Goal: Check status: Check status

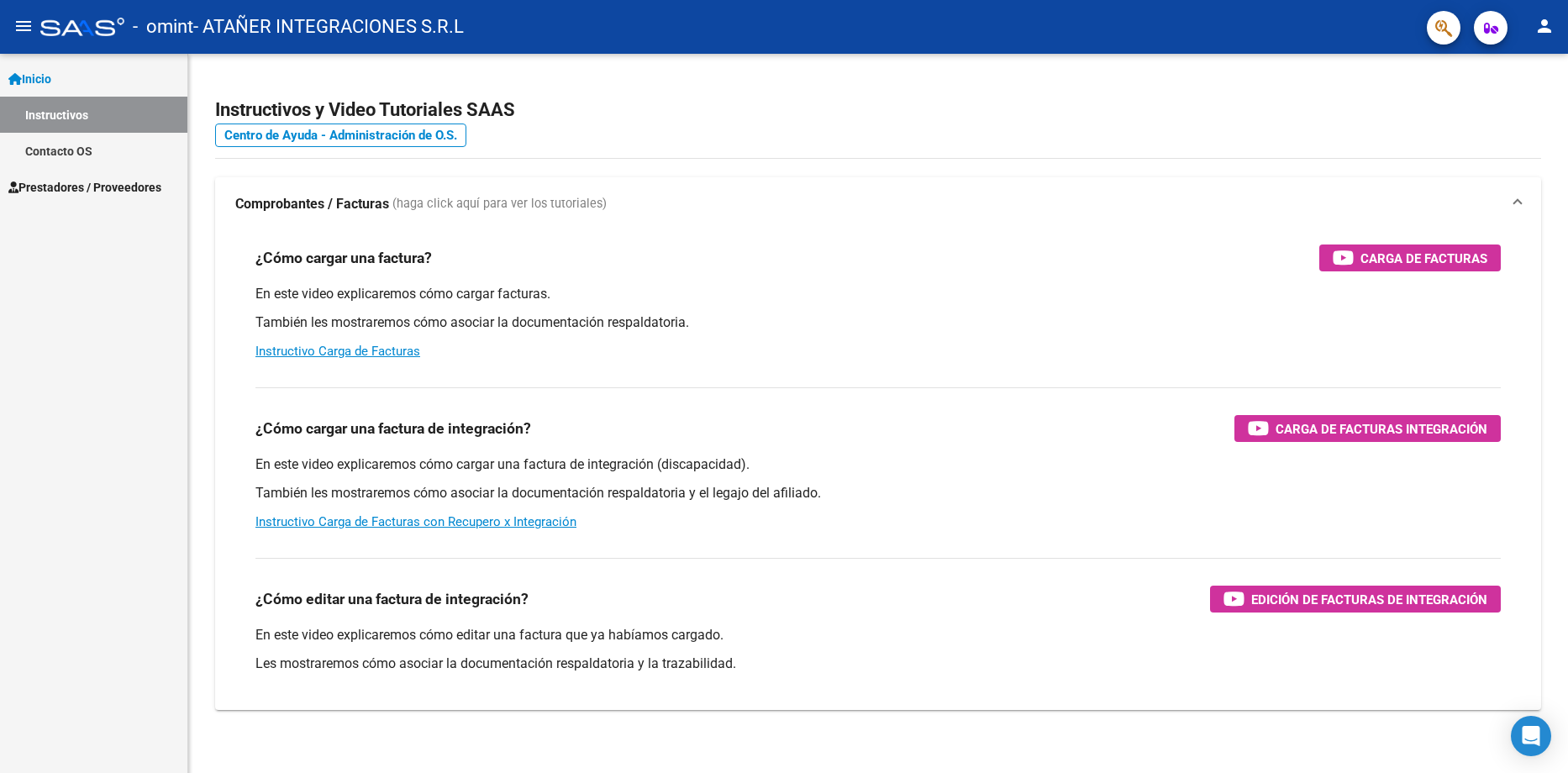
click at [86, 188] on span "Prestadores / Proveedores" at bounding box center [85, 187] width 153 height 19
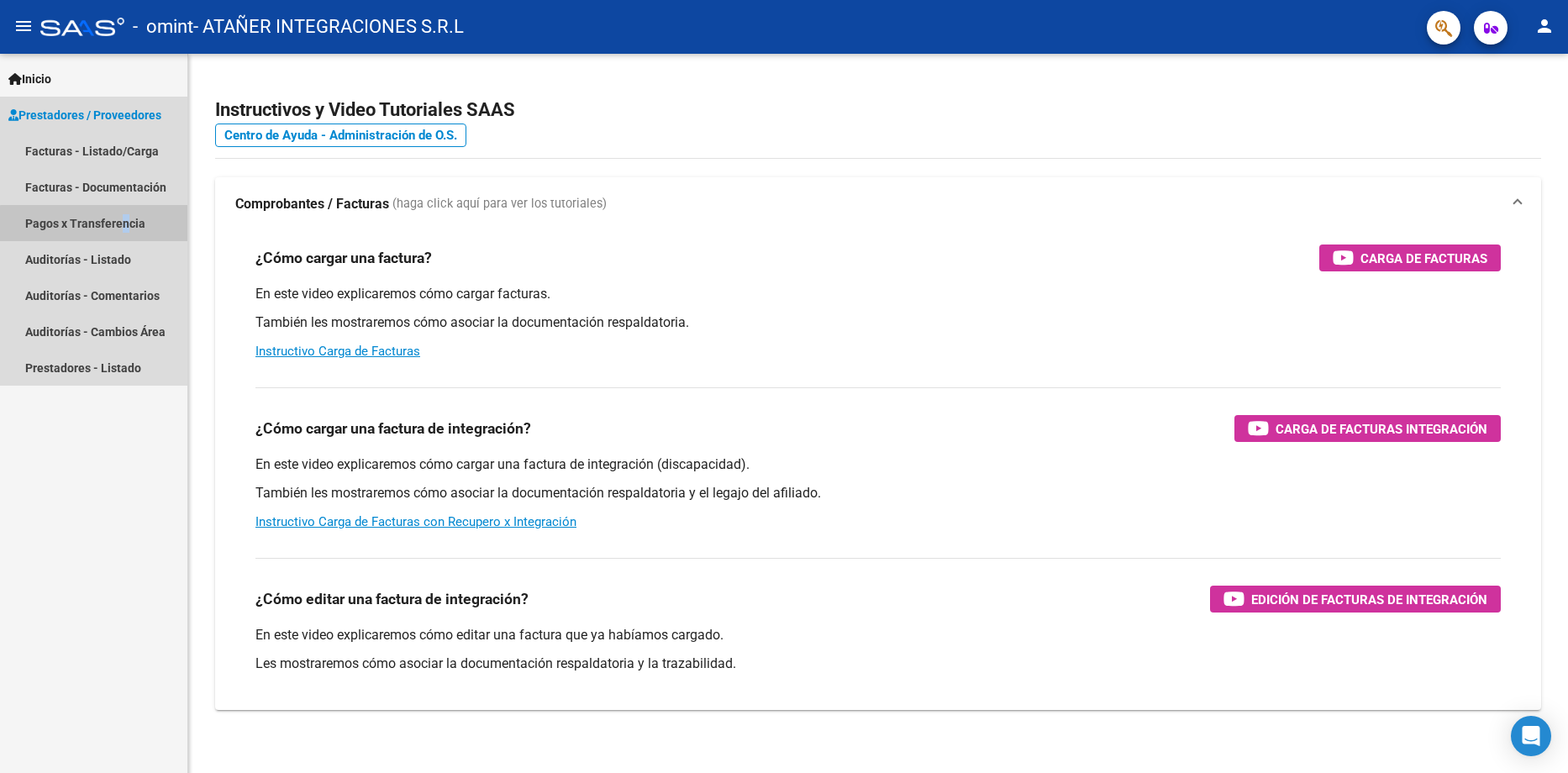
click at [119, 230] on link "Pagos x Transferencia" at bounding box center [93, 223] width 187 height 36
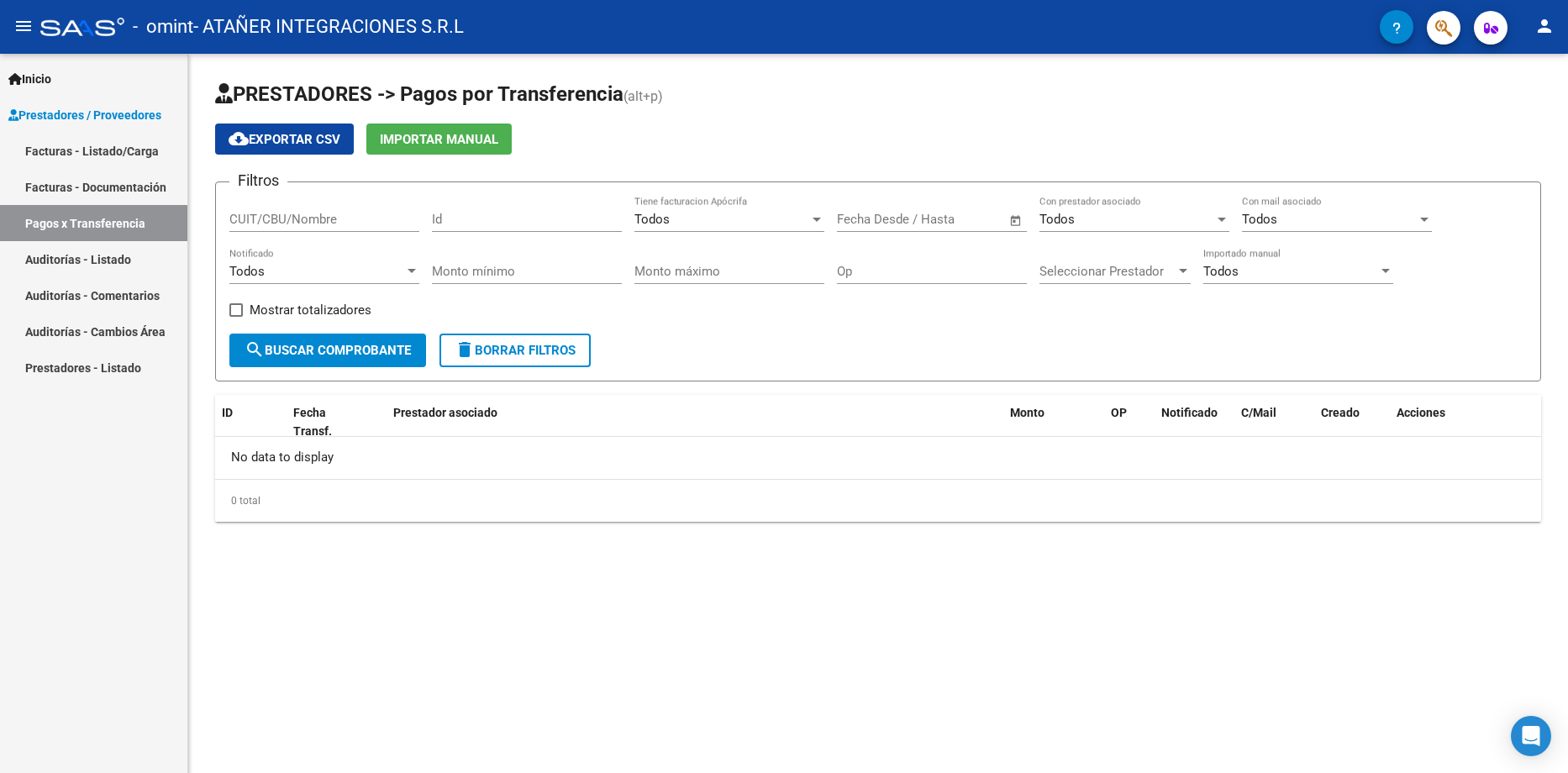
click at [345, 349] on span "search Buscar Comprobante" at bounding box center [328, 351] width 166 height 15
click at [306, 348] on span "search Buscar Comprobante" at bounding box center [328, 351] width 166 height 15
click at [85, 183] on link "Facturas - Documentación" at bounding box center [93, 186] width 187 height 36
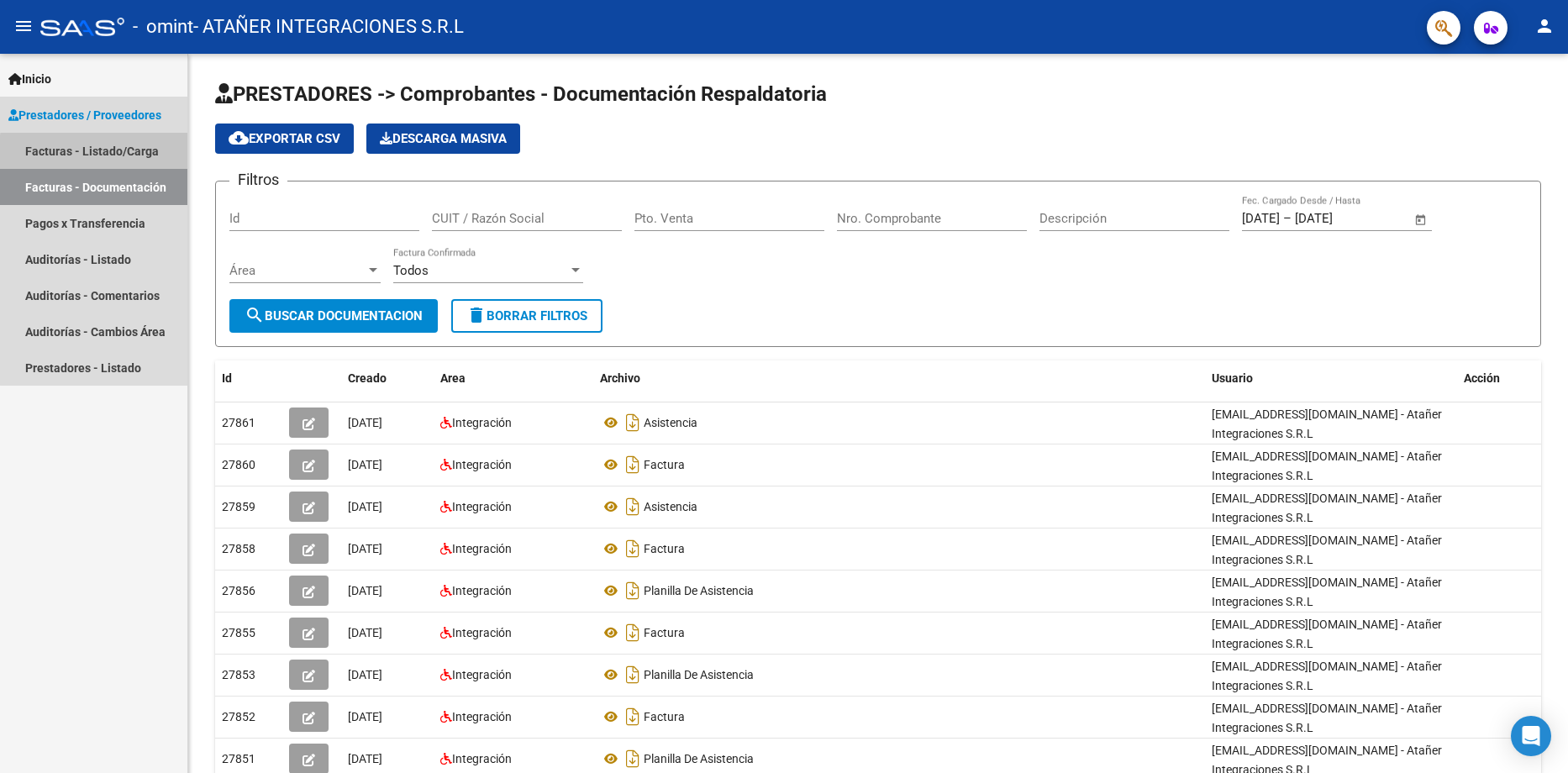
click at [109, 154] on link "Facturas - Listado/Carga" at bounding box center [93, 151] width 187 height 36
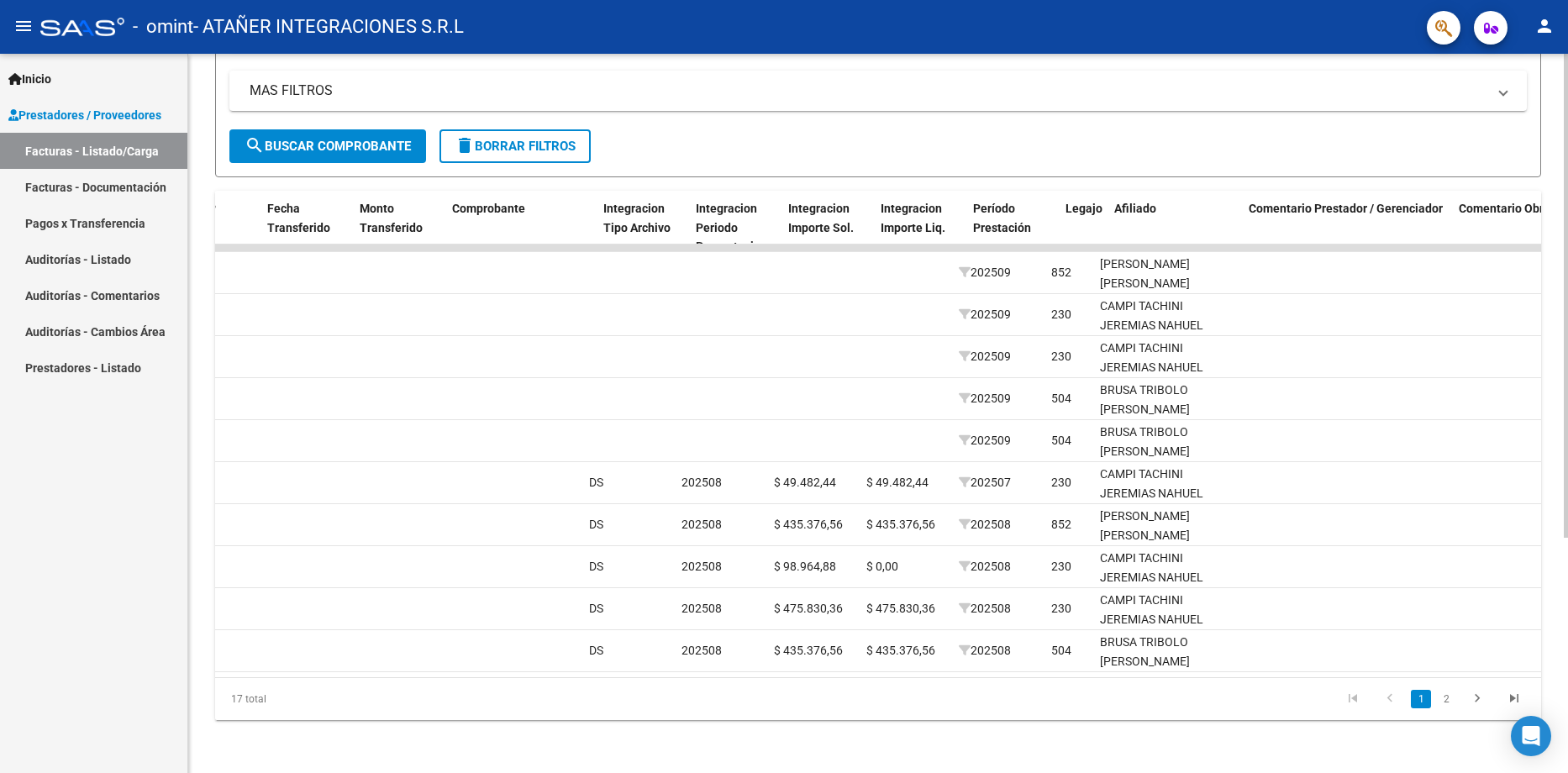
scroll to position [0, 1429]
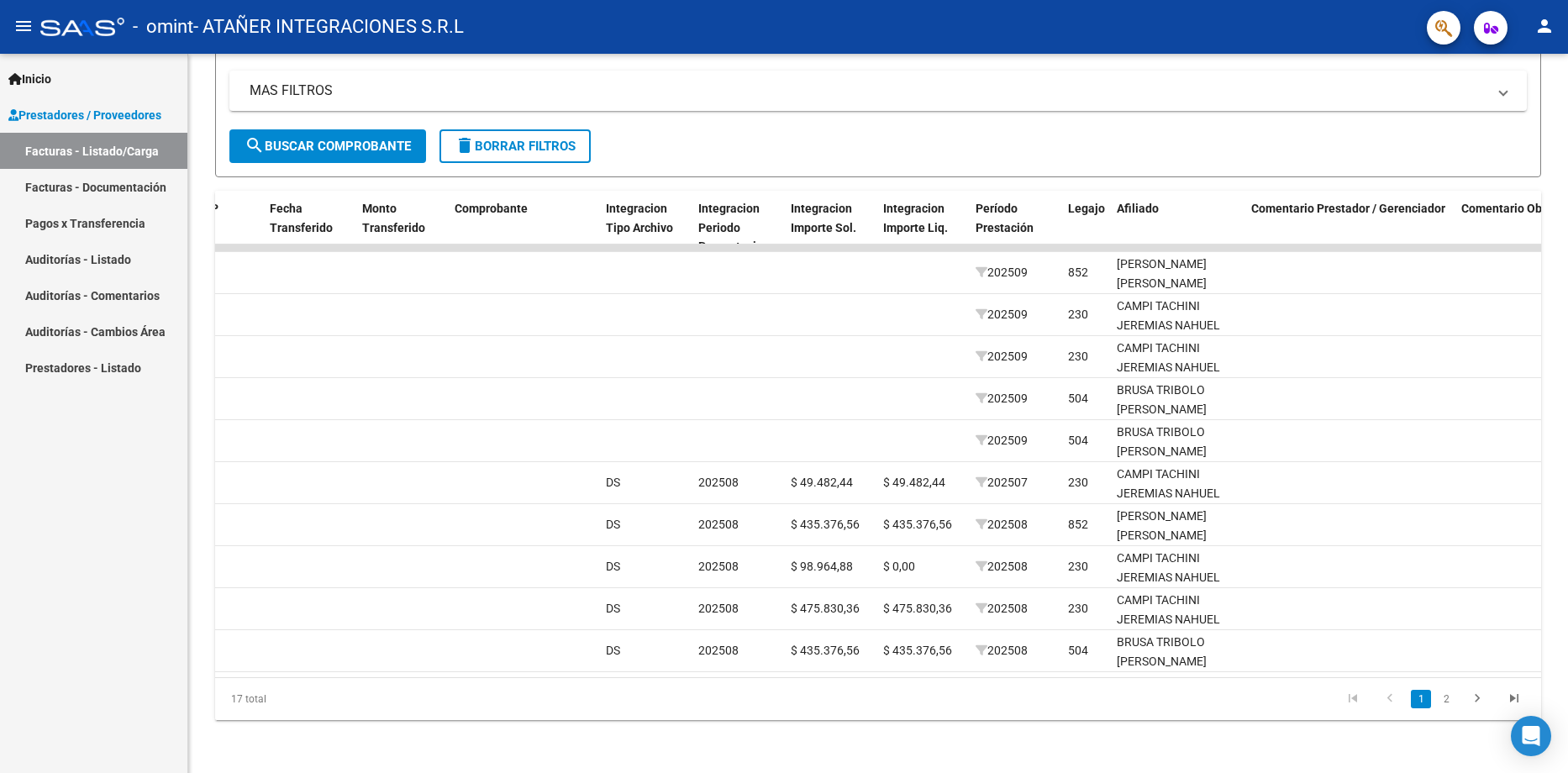
click at [123, 228] on link "Pagos x Transferencia" at bounding box center [93, 223] width 187 height 36
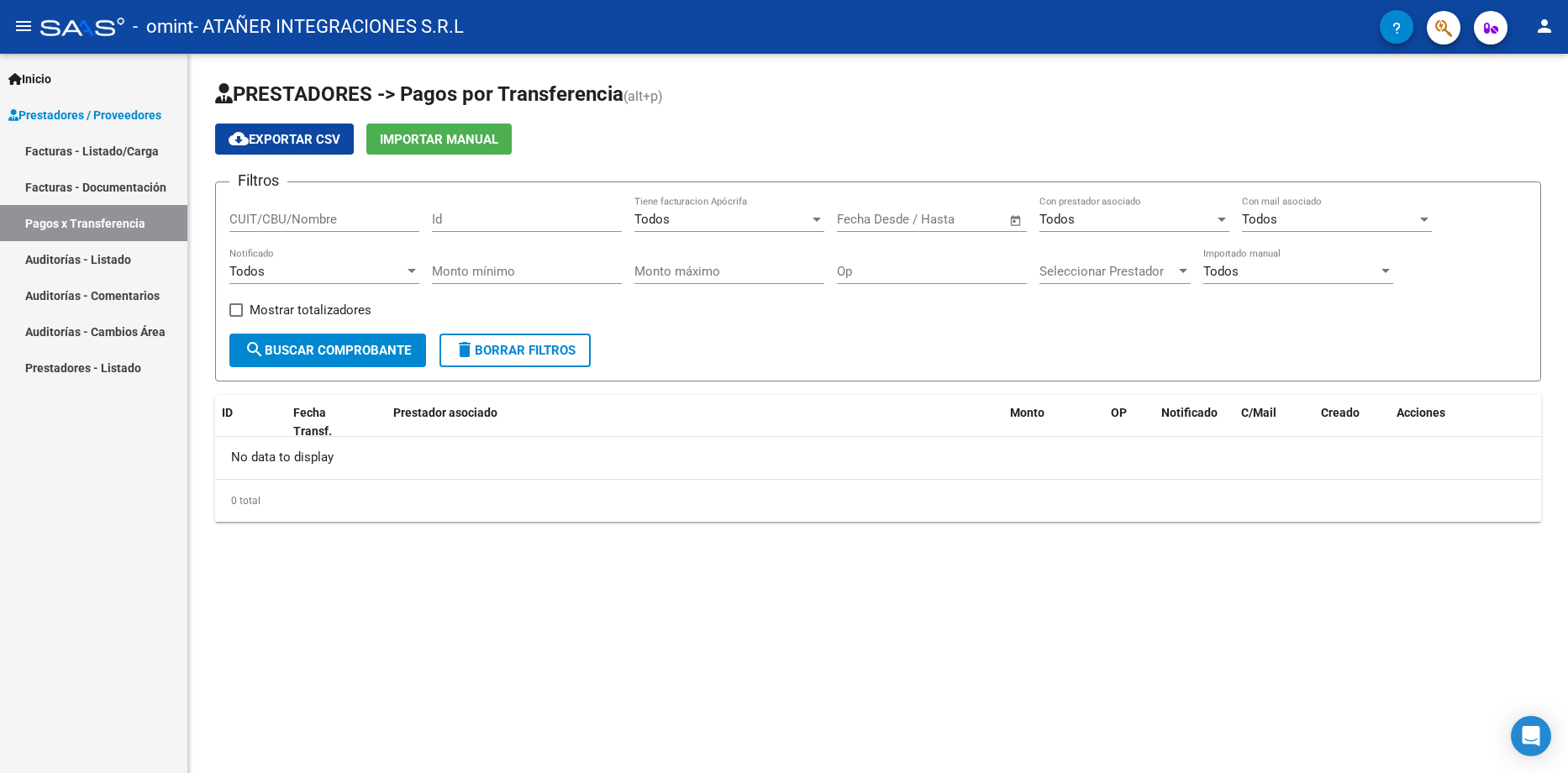
click at [380, 350] on span "search Buscar Comprobante" at bounding box center [328, 351] width 166 height 15
click at [75, 150] on link "Facturas - Listado/Carga" at bounding box center [93, 151] width 187 height 36
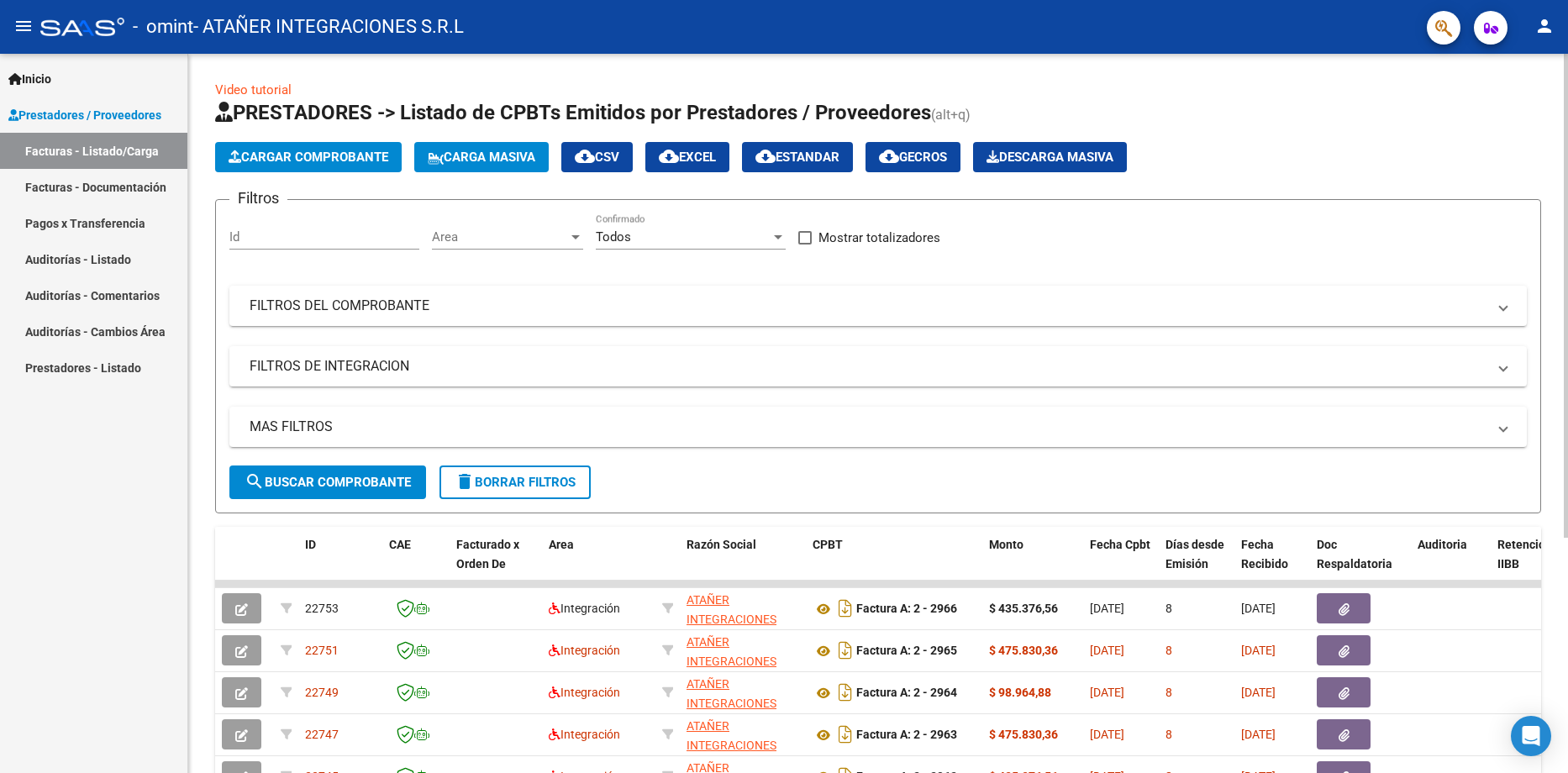
click at [781, 235] on div at bounding box center [778, 237] width 8 height 4
click at [781, 235] on span "Todos" at bounding box center [691, 237] width 190 height 38
click at [409, 422] on mat-panel-title "MAS FILTROS" at bounding box center [868, 427] width 1237 height 19
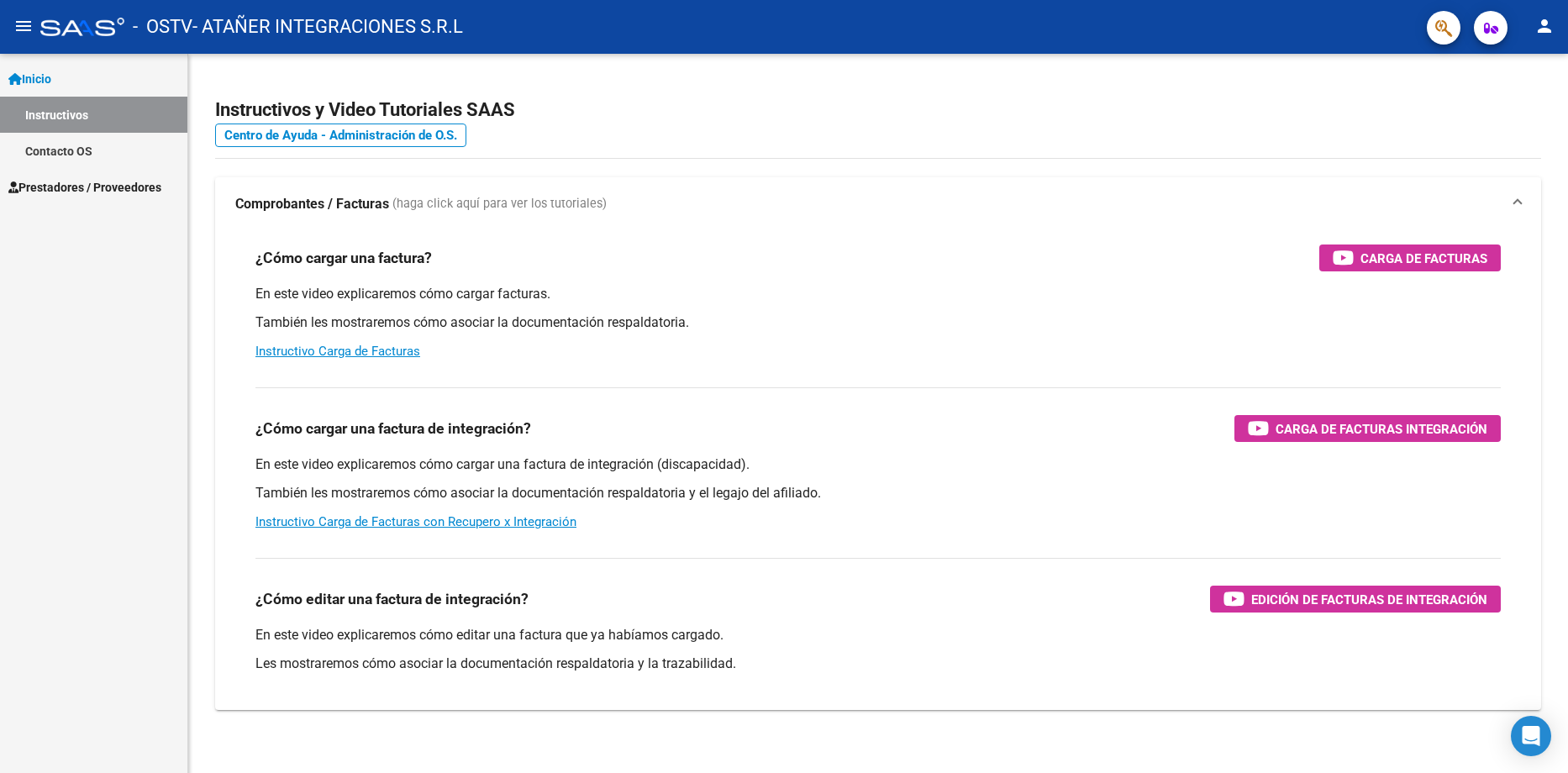
click at [96, 185] on span "Prestadores / Proveedores" at bounding box center [85, 187] width 153 height 19
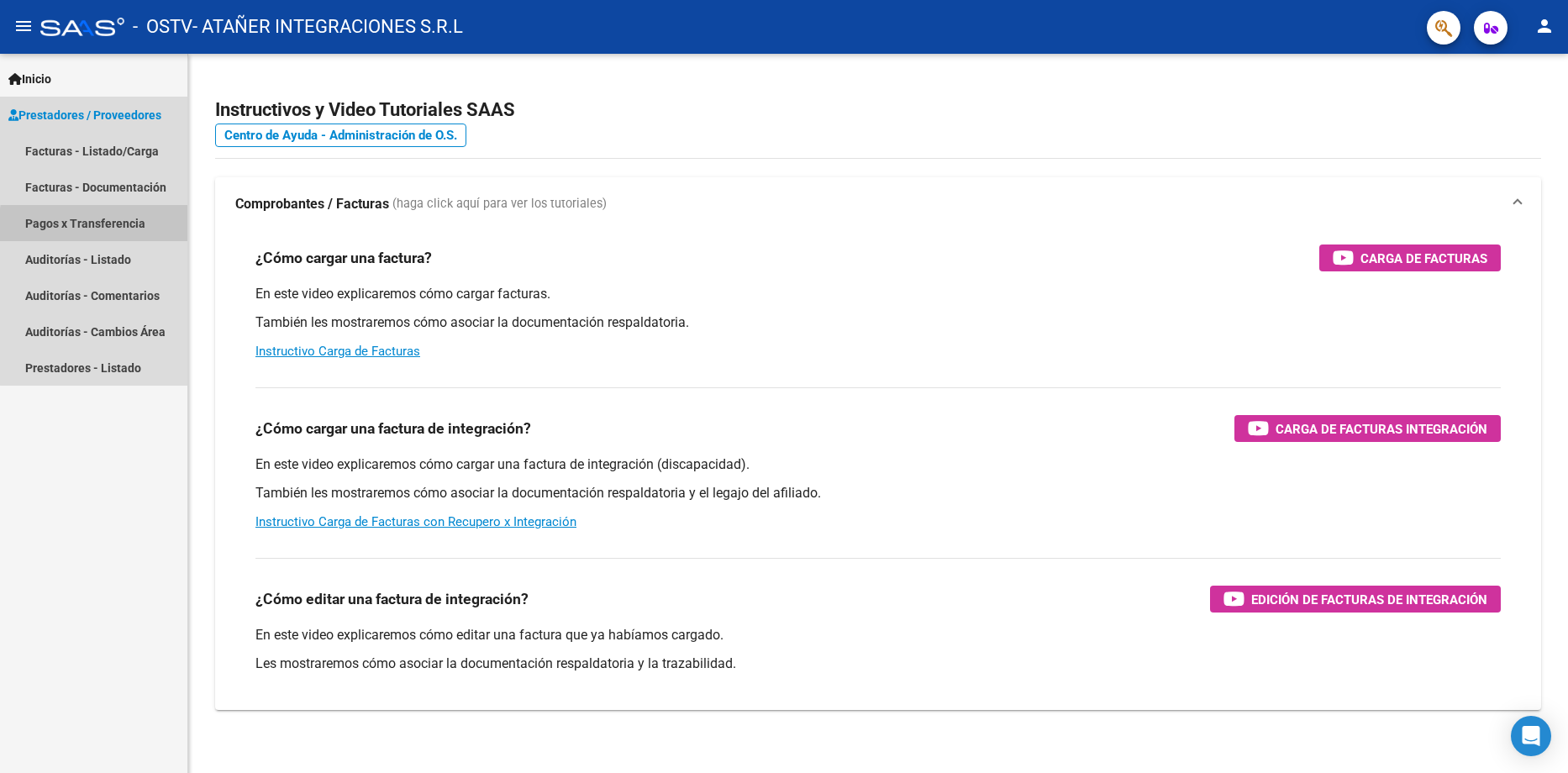
click at [123, 228] on link "Pagos x Transferencia" at bounding box center [93, 223] width 187 height 36
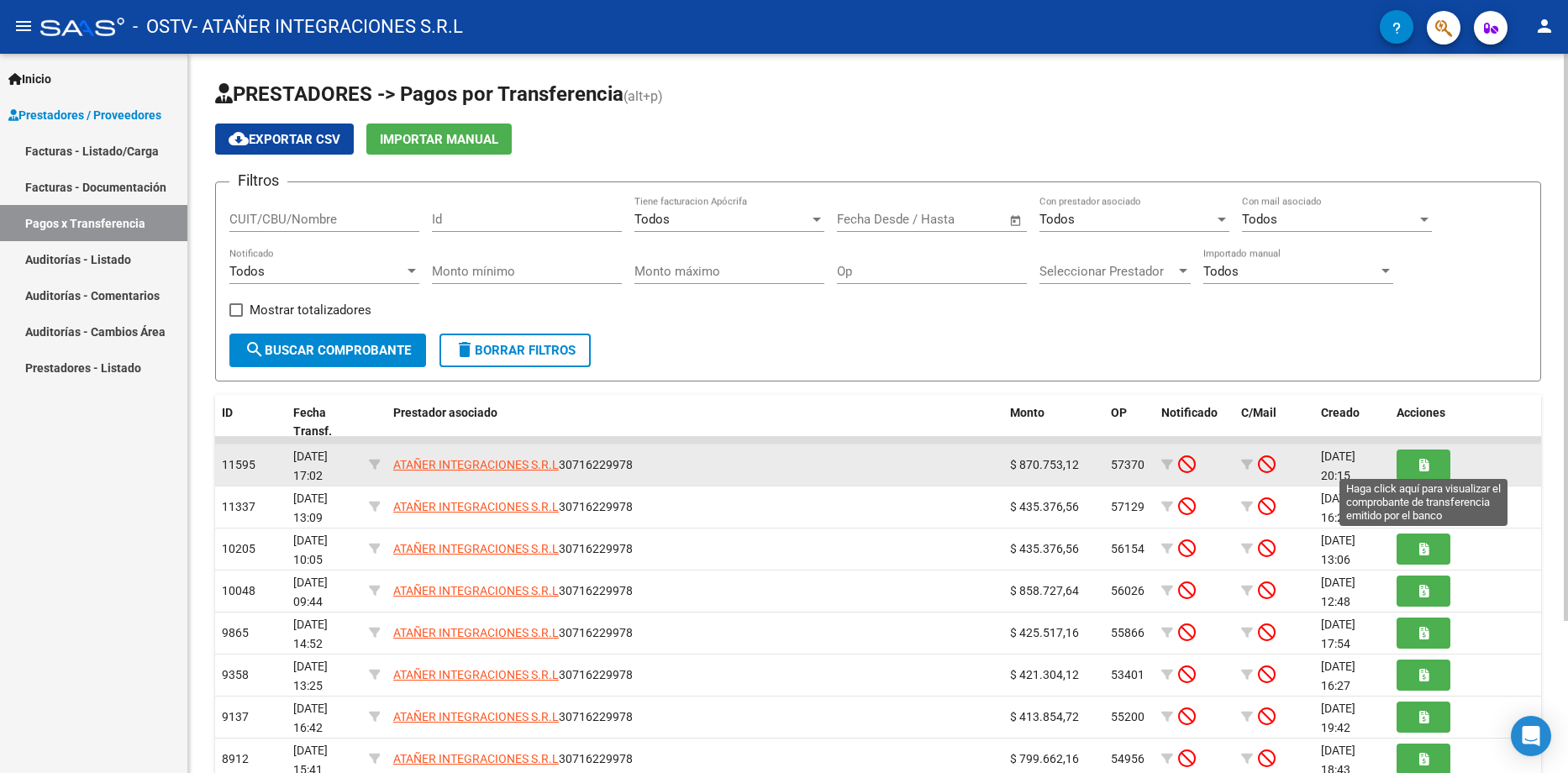
click at [1414, 468] on button "button" at bounding box center [1423, 465] width 54 height 31
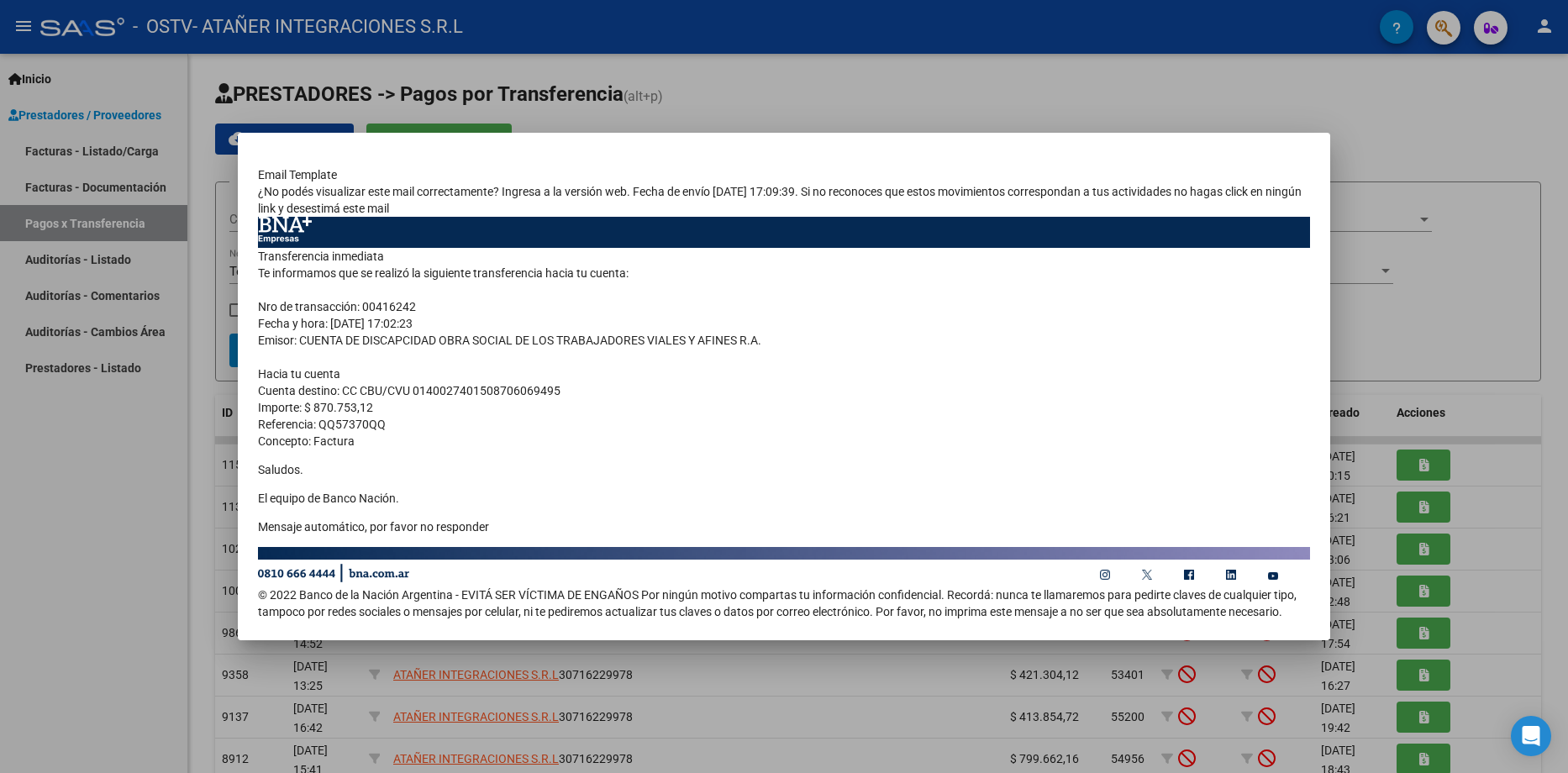
click at [158, 548] on div at bounding box center [784, 386] width 1568 height 773
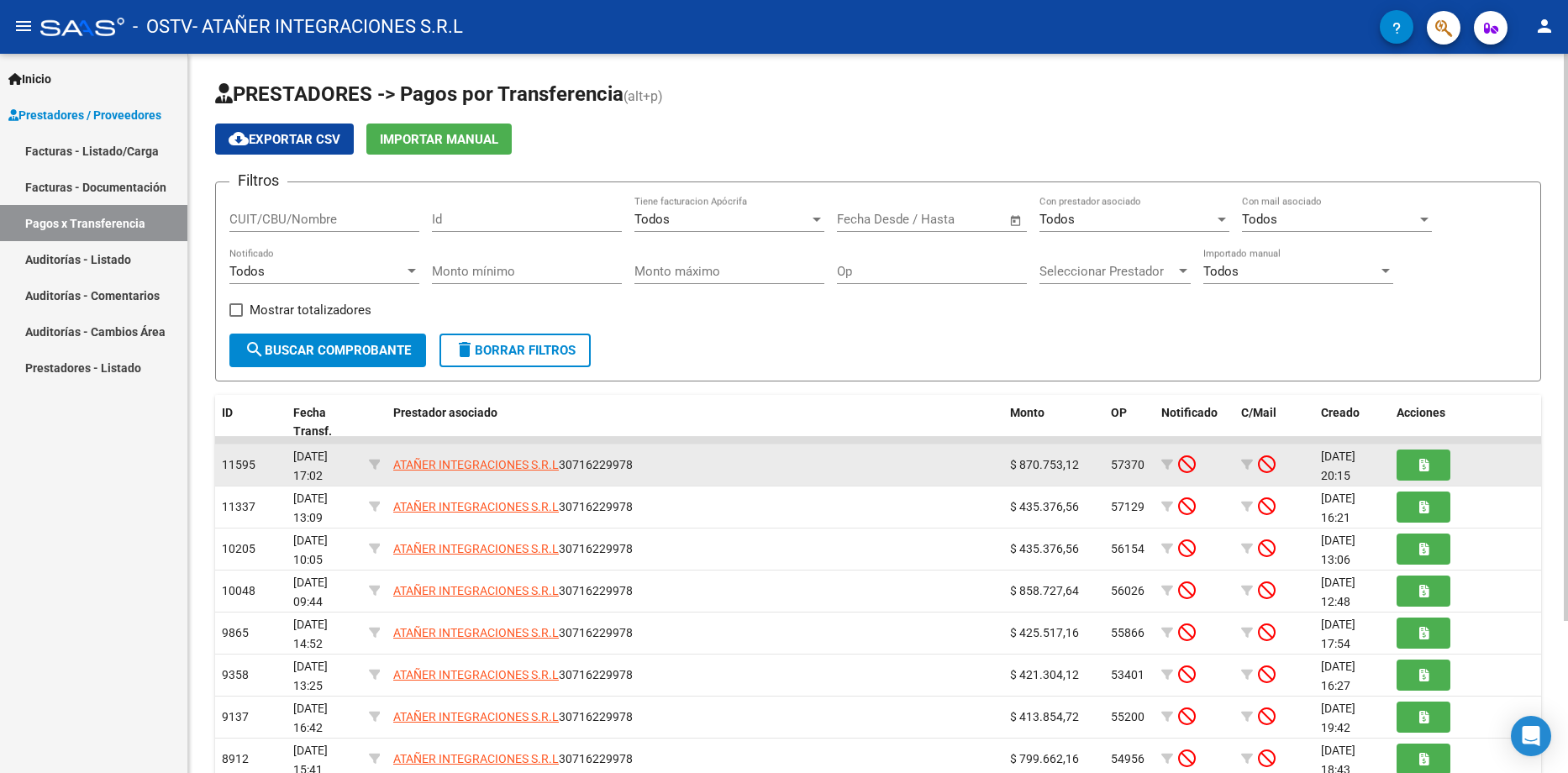
click at [811, 460] on div "ATAÑER INTEGRACIONES S.R.L 30716229978" at bounding box center [694, 465] width 603 height 19
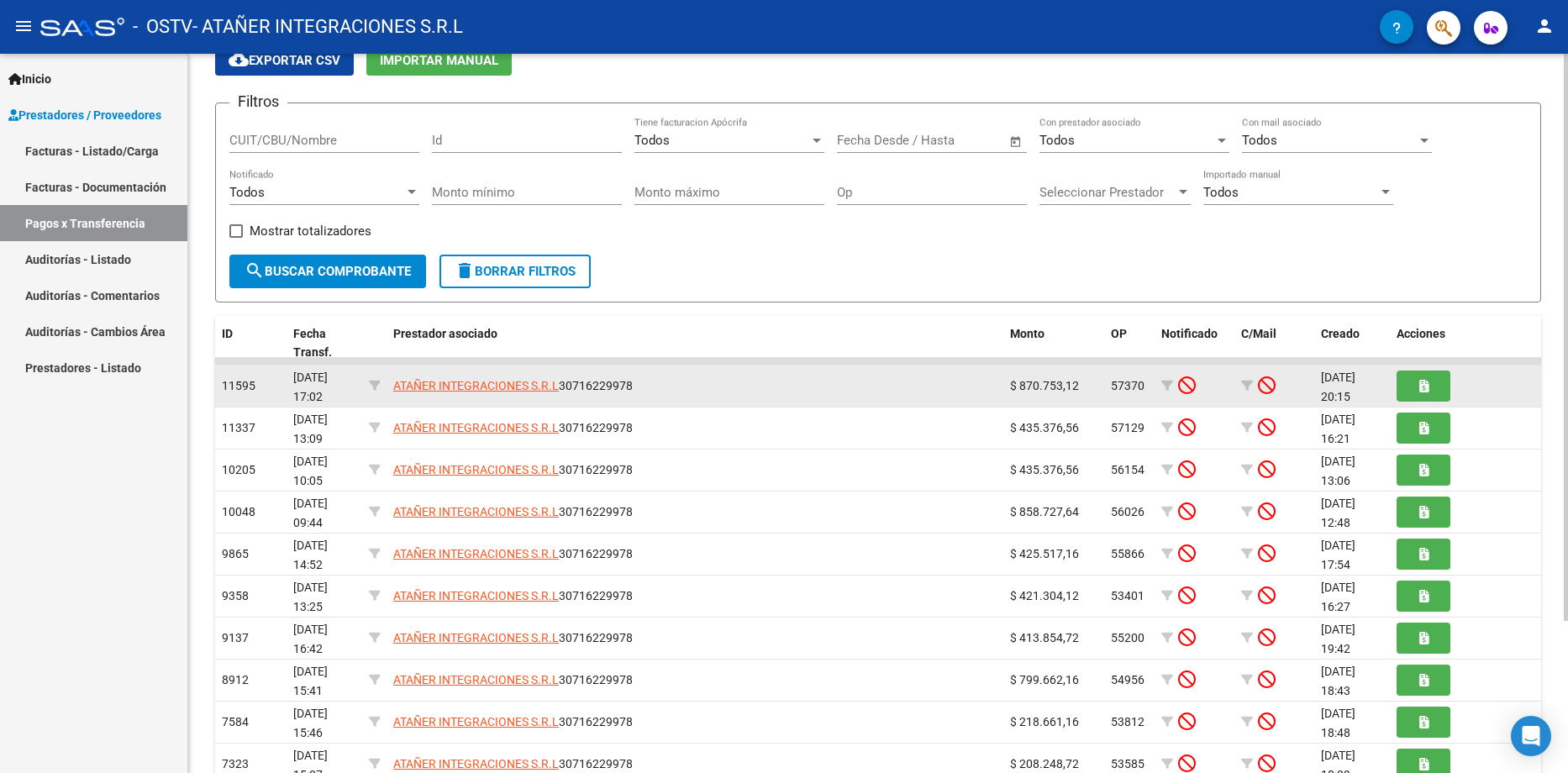
scroll to position [25, 0]
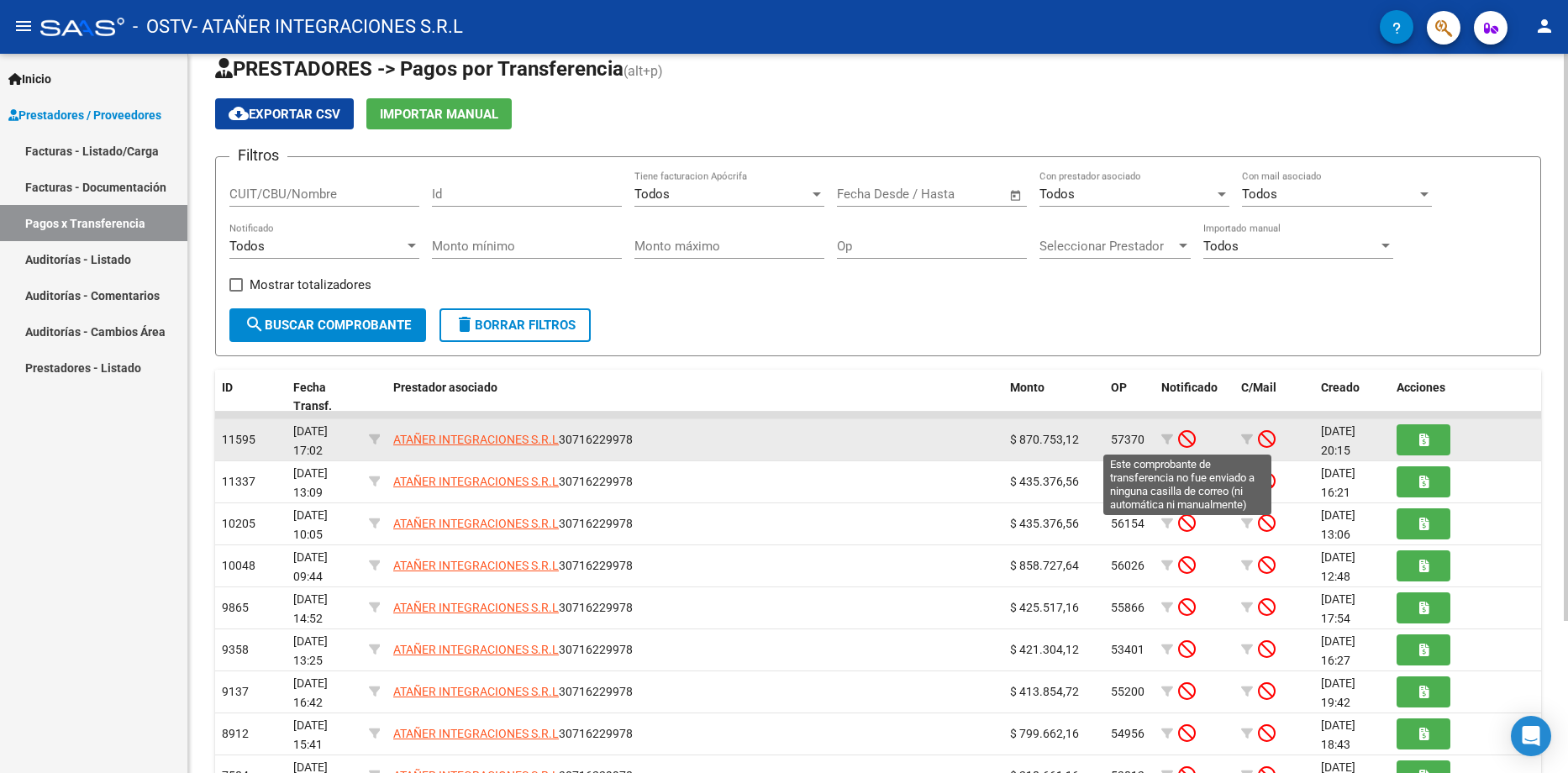
click at [1191, 439] on icon at bounding box center [1186, 439] width 18 height 19
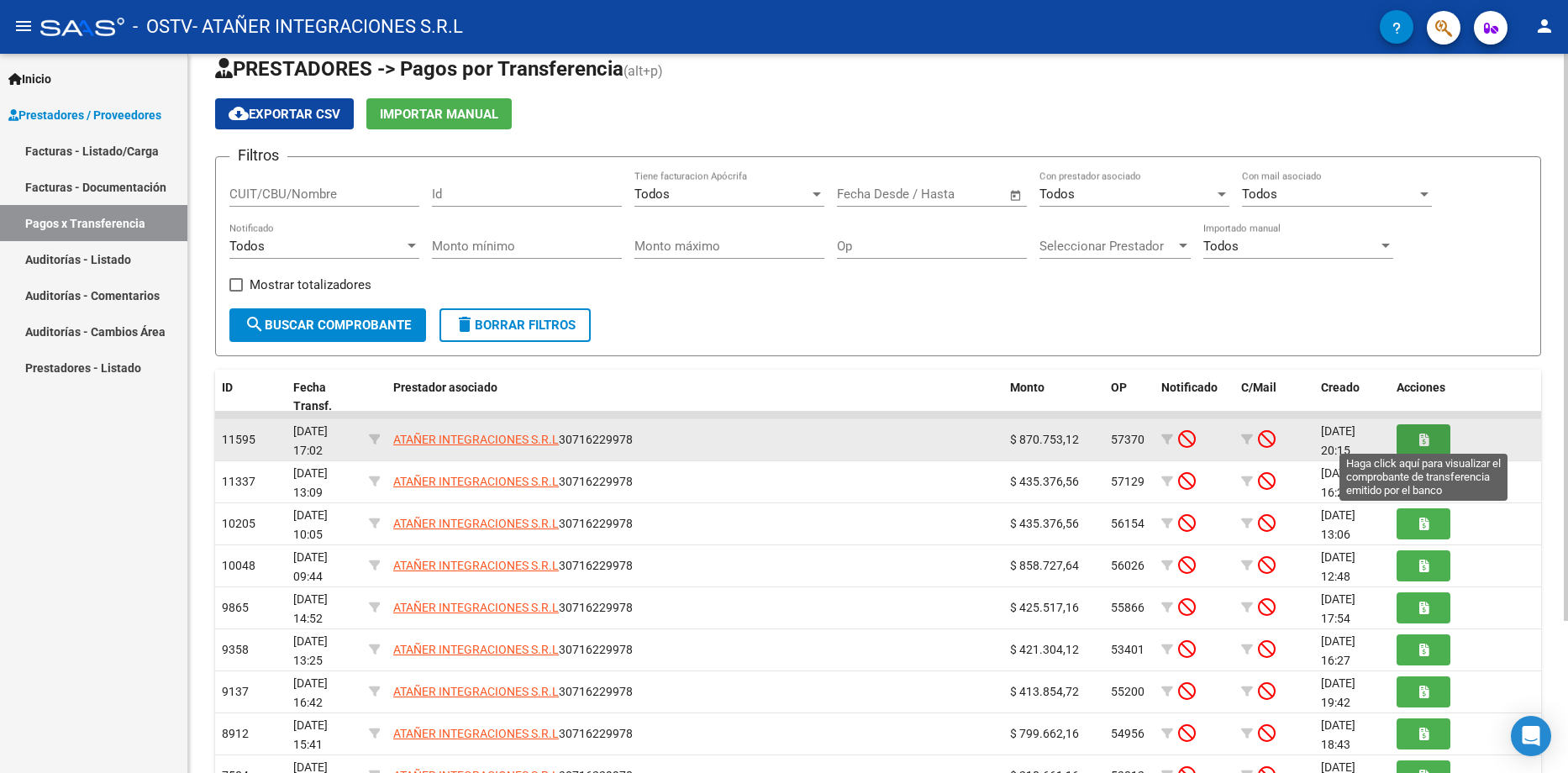
click at [1419, 442] on icon "button" at bounding box center [1423, 439] width 9 height 13
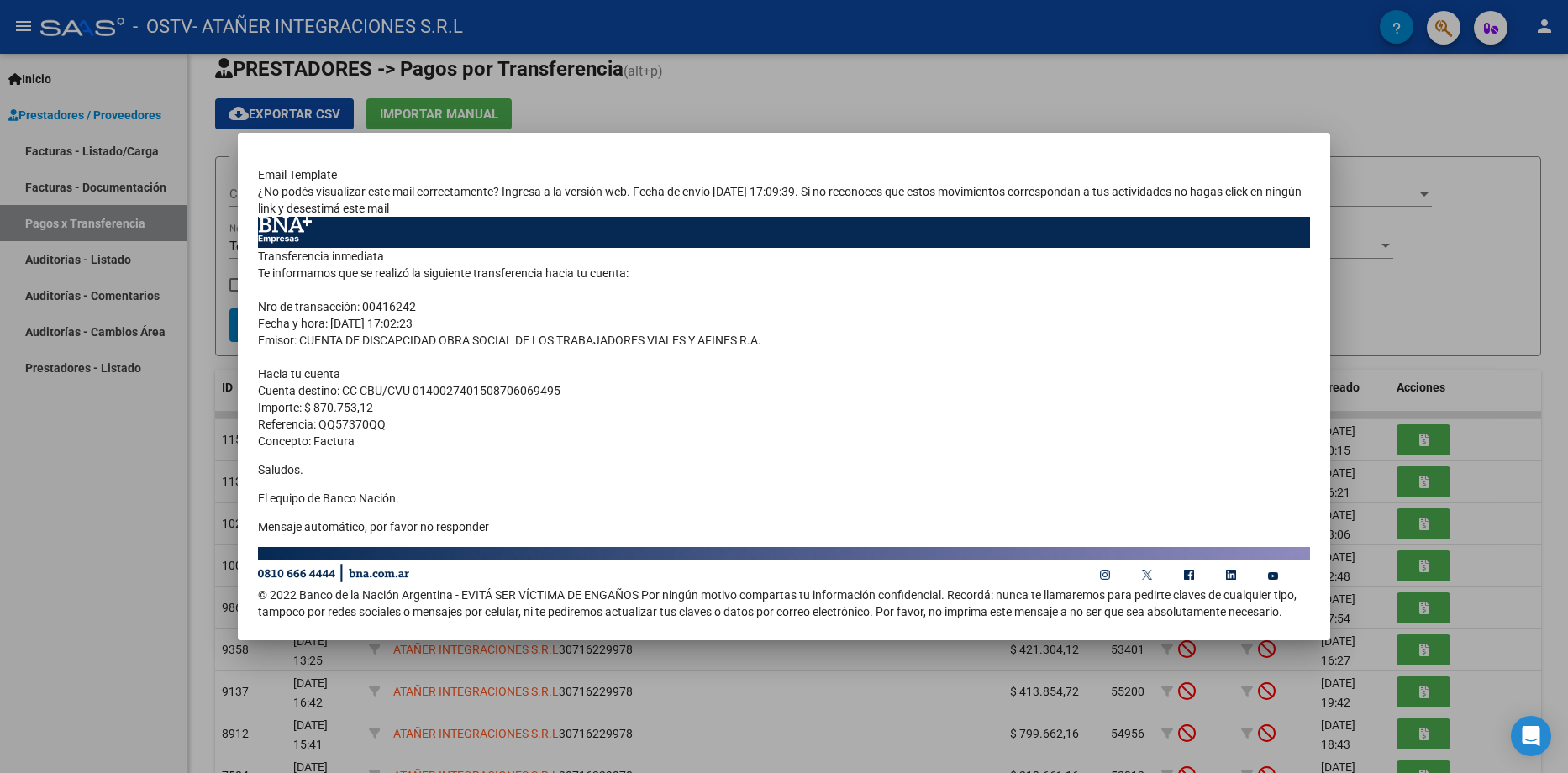
click at [632, 437] on td "Transferencia inmediata Te informamos que se realizó la siguiente transferencia…" at bounding box center [784, 397] width 1052 height 299
click at [1438, 286] on div at bounding box center [784, 386] width 1568 height 773
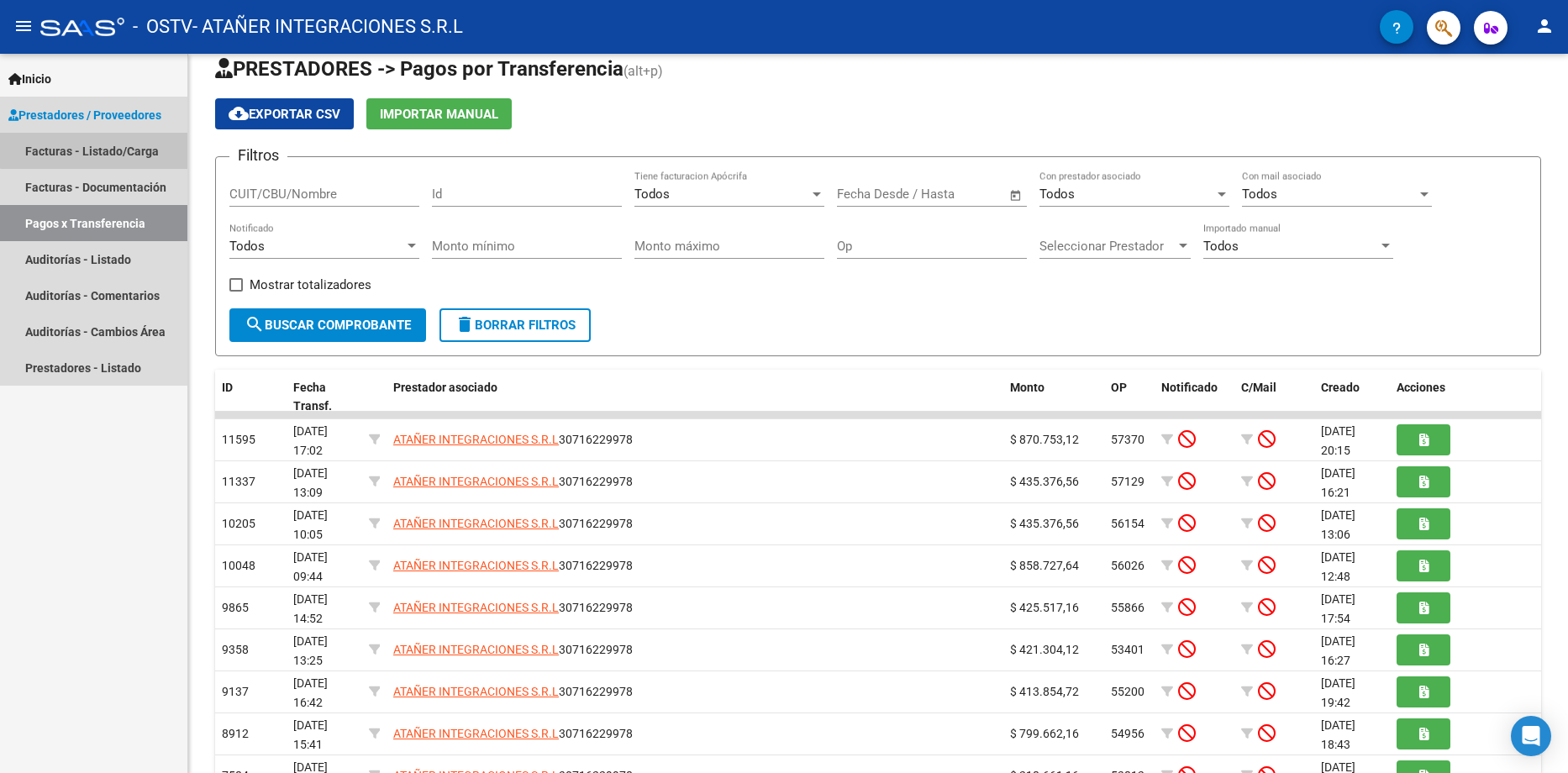
click at [109, 149] on link "Facturas - Listado/Carga" at bounding box center [93, 151] width 187 height 36
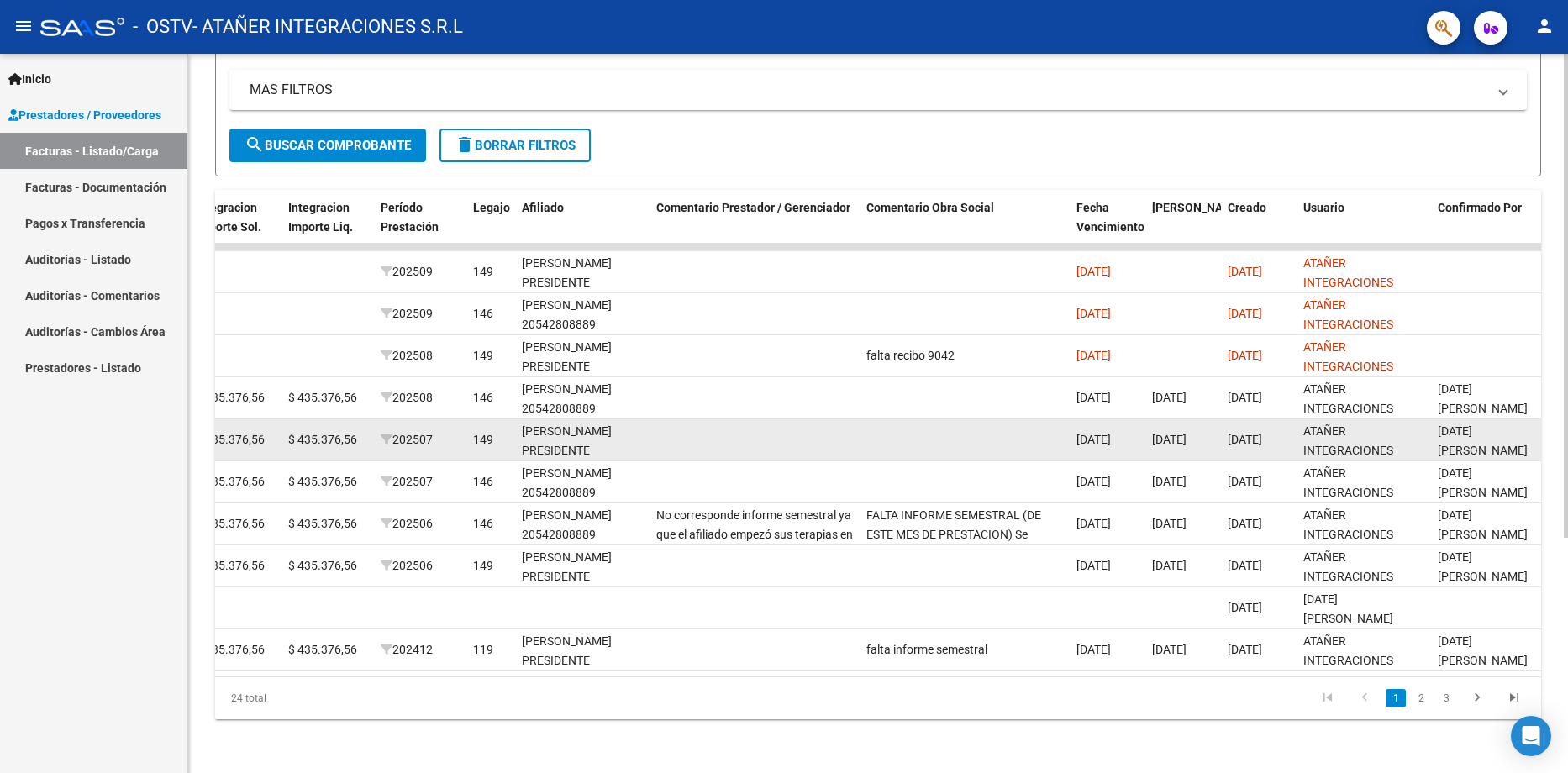
scroll to position [0, 2012]
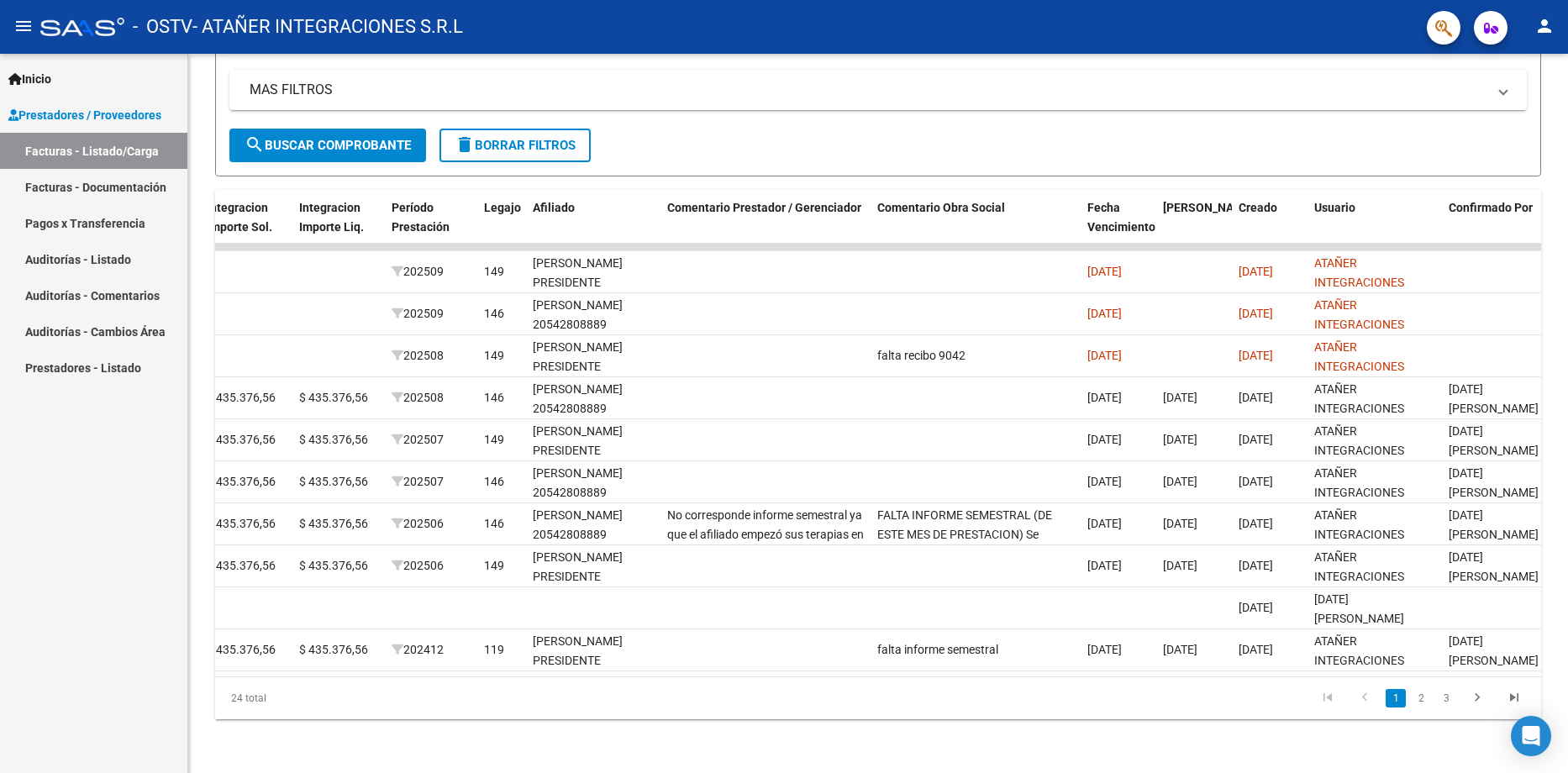
click at [58, 218] on link "Pagos x Transferencia" at bounding box center [93, 223] width 187 height 36
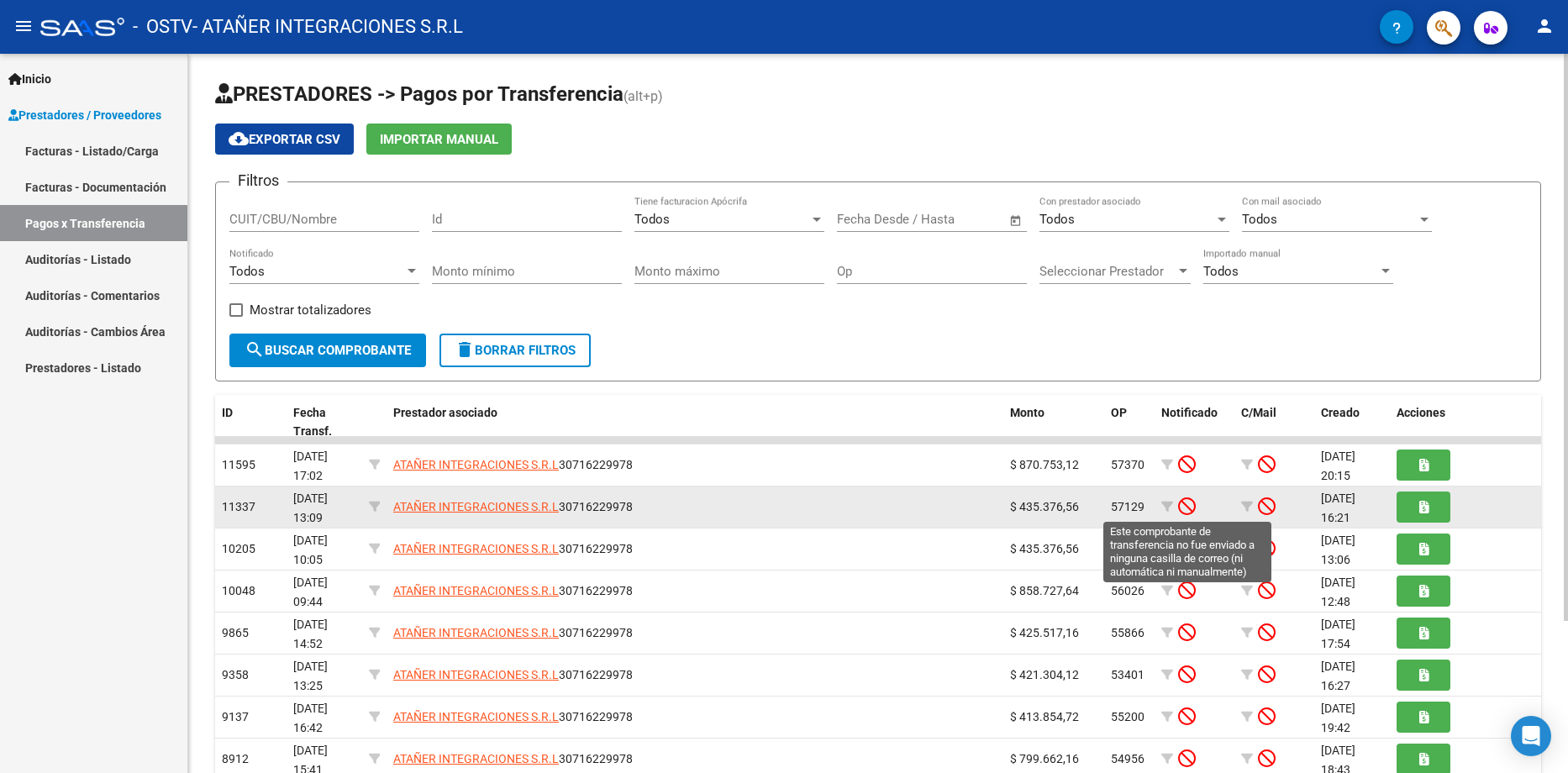
click at [1191, 508] on icon at bounding box center [1186, 505] width 18 height 19
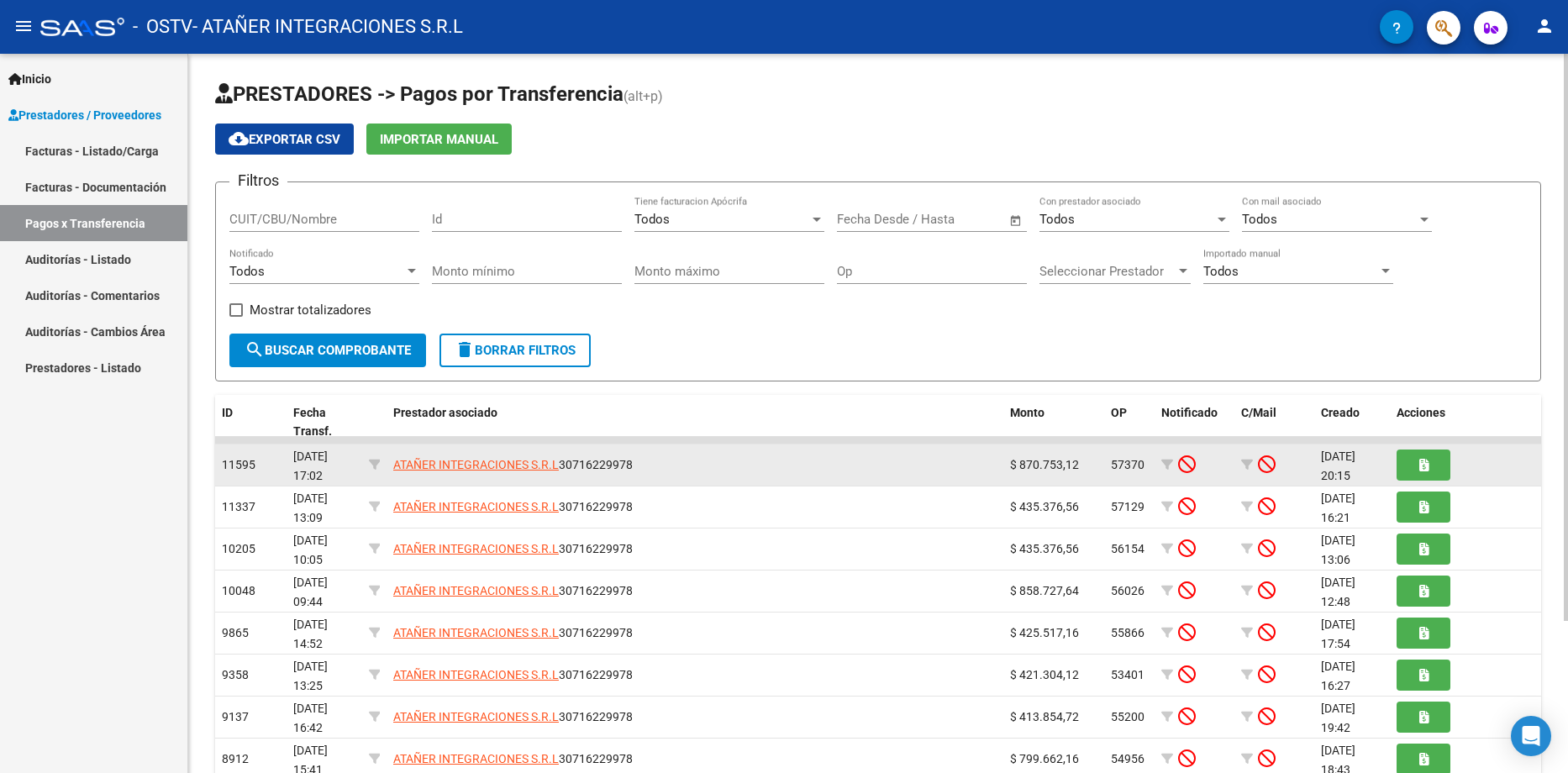
click at [730, 461] on div "ATAÑER INTEGRACIONES S.R.L 30716229978" at bounding box center [694, 465] width 603 height 19
click at [1437, 470] on button "button" at bounding box center [1423, 465] width 54 height 31
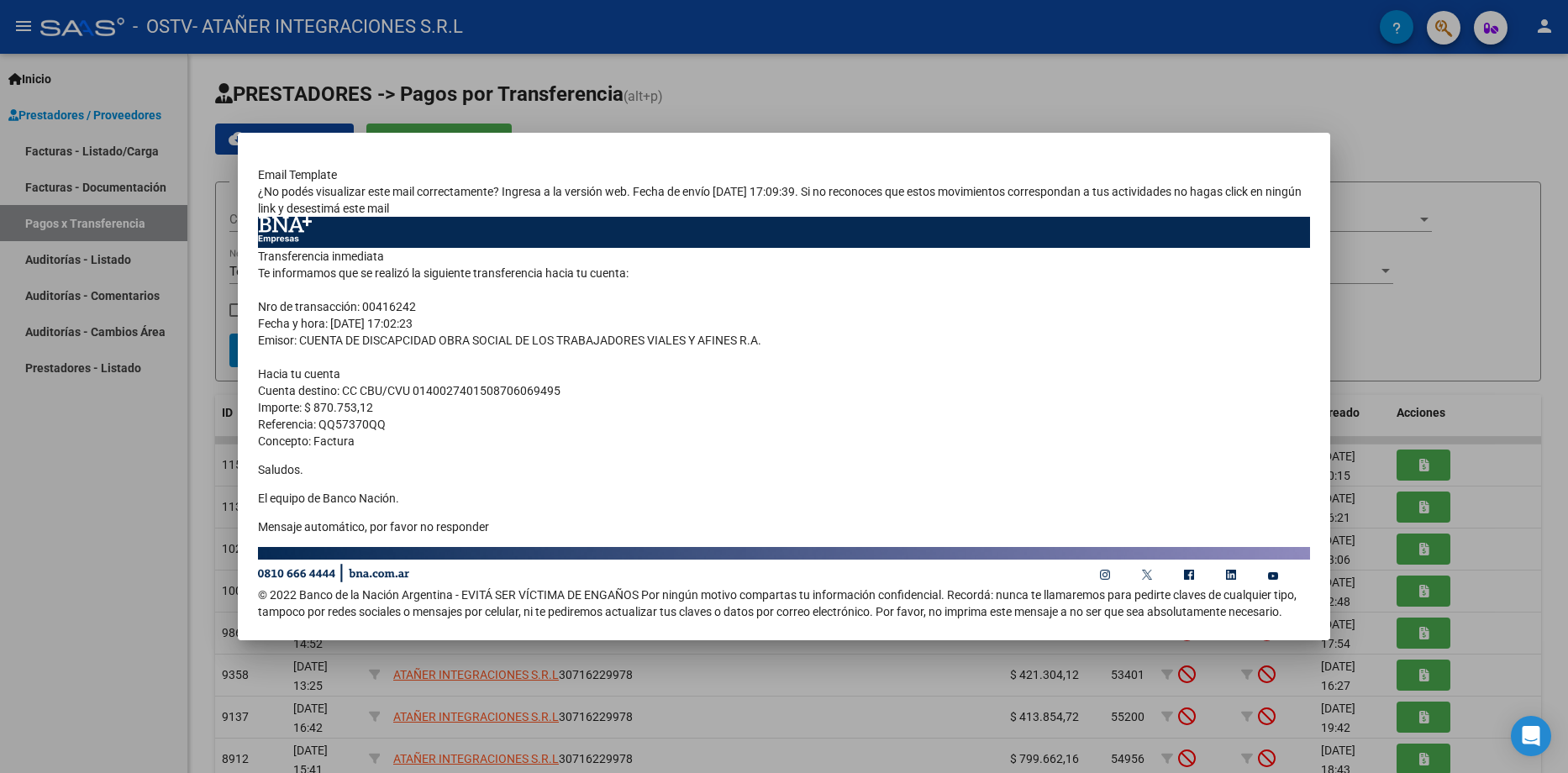
click at [138, 517] on div at bounding box center [784, 386] width 1568 height 773
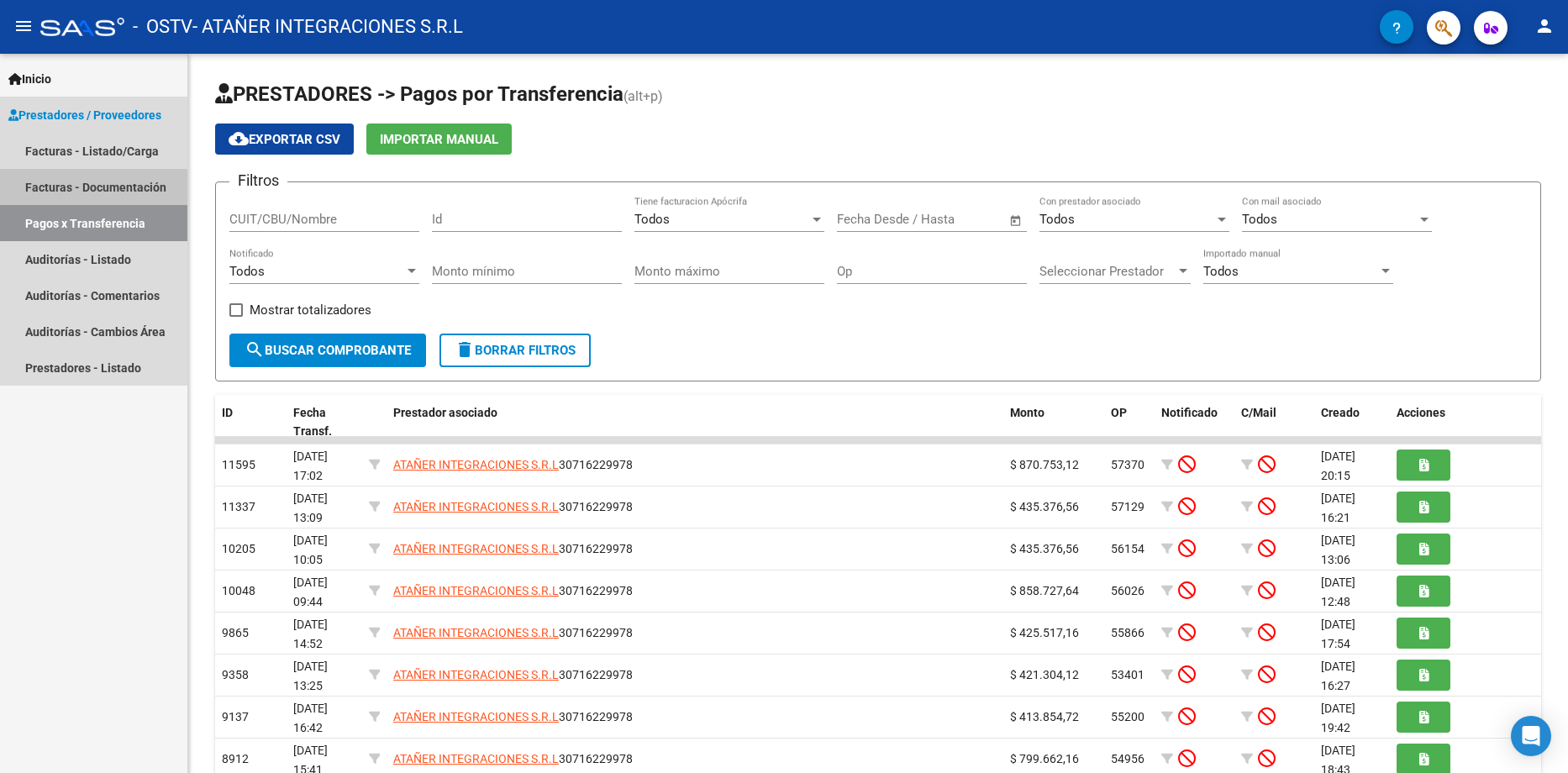
click at [87, 188] on link "Facturas - Documentación" at bounding box center [93, 186] width 187 height 36
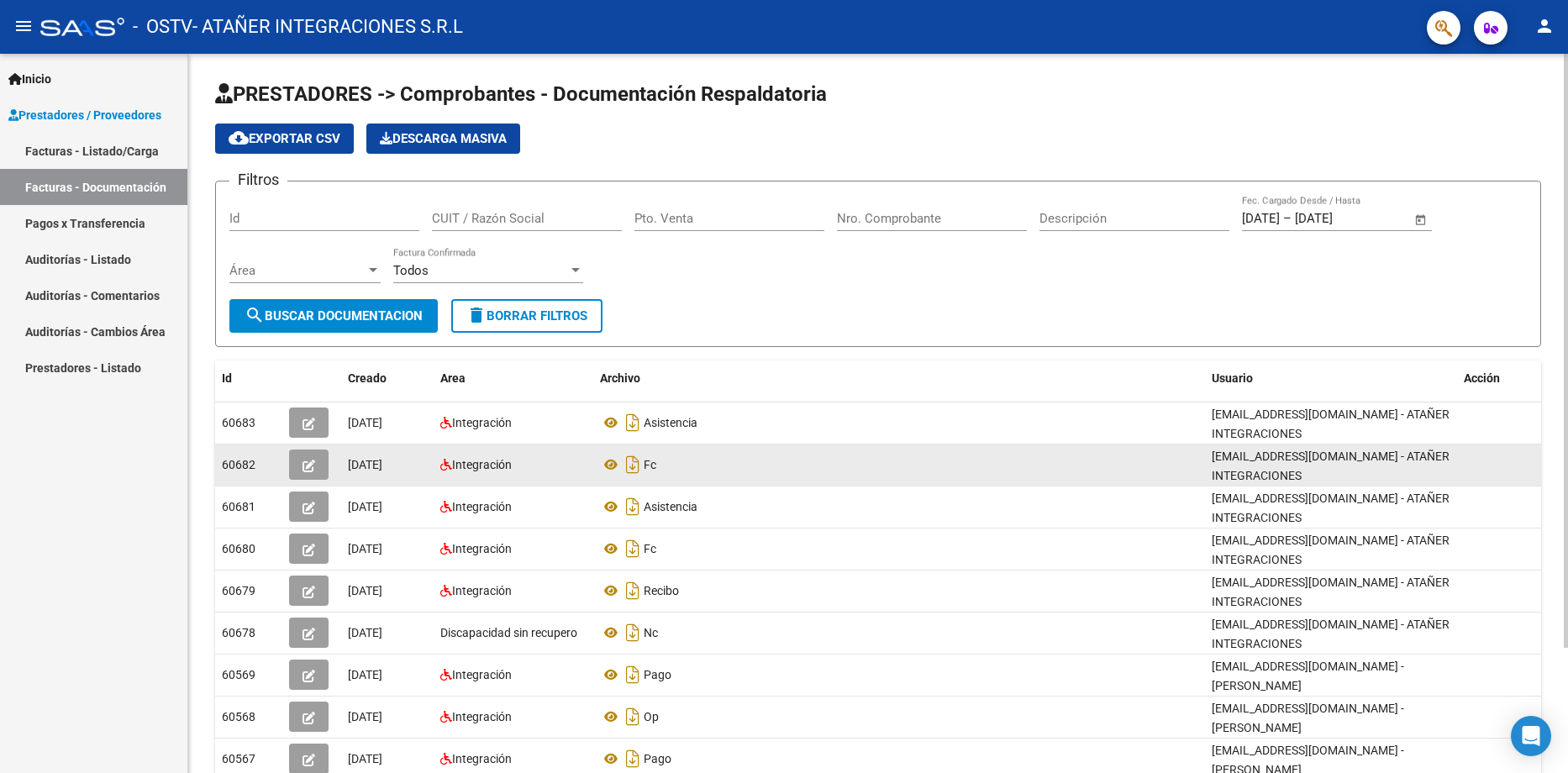
click at [1090, 468] on div "Fc" at bounding box center [898, 465] width 598 height 27
